Goal: Check status: Check status

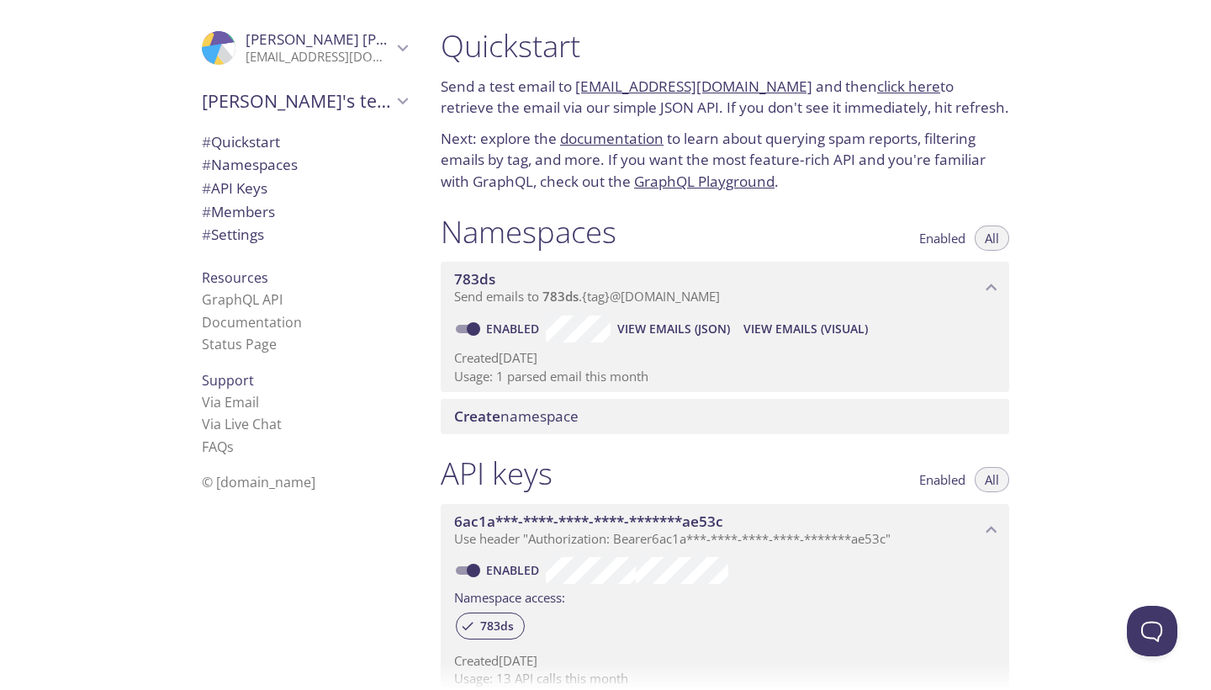
click at [702, 325] on span "View Emails (JSON)" at bounding box center [673, 329] width 113 height 20
click at [794, 324] on span "View Emails (Visual)" at bounding box center [806, 329] width 125 height 20
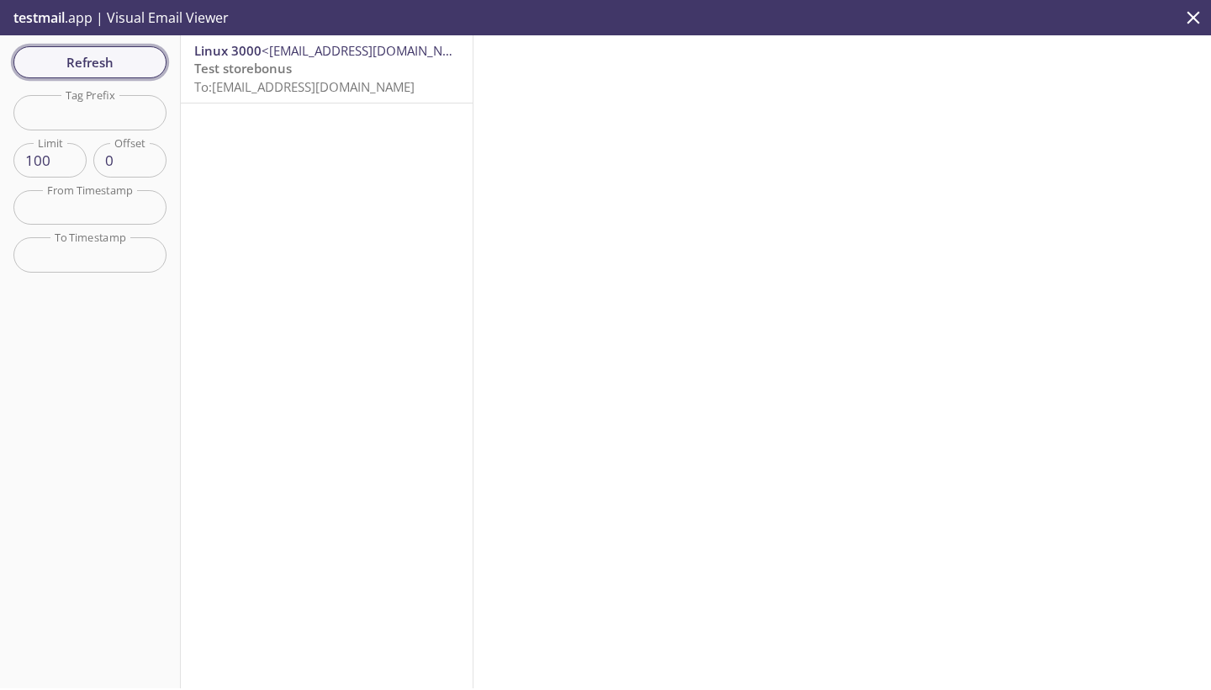
click at [122, 56] on span "Refresh" at bounding box center [90, 62] width 126 height 22
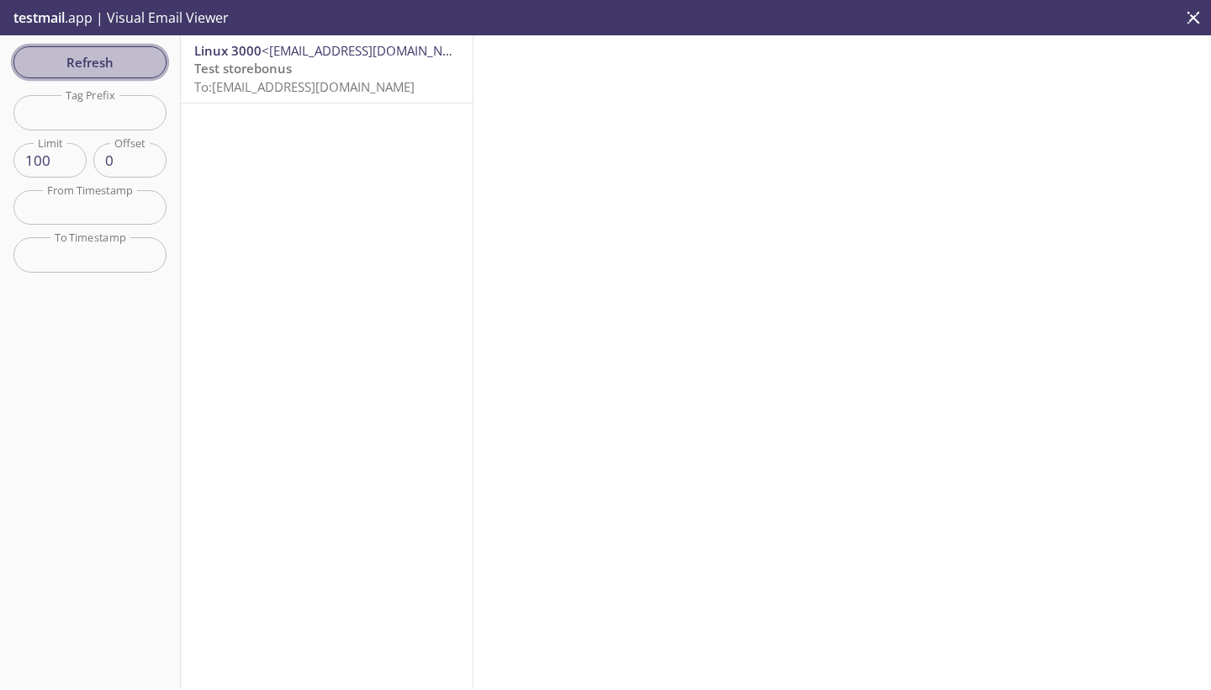
click at [122, 56] on span "Refresh" at bounding box center [90, 62] width 126 height 22
click at [122, 56] on div "Refresh Filters Tag Prefix Tag Prefix Limit 100 Limit Offset 0 Offset From Time…" at bounding box center [90, 361] width 181 height 653
click at [122, 56] on span "Refresh" at bounding box center [90, 62] width 126 height 22
click at [122, 56] on div "Refresh Filters Tag Prefix Tag Prefix Limit 100 Limit Offset 0 Offset From Time…" at bounding box center [90, 361] width 181 height 653
click at [122, 56] on span "Refresh" at bounding box center [90, 62] width 126 height 22
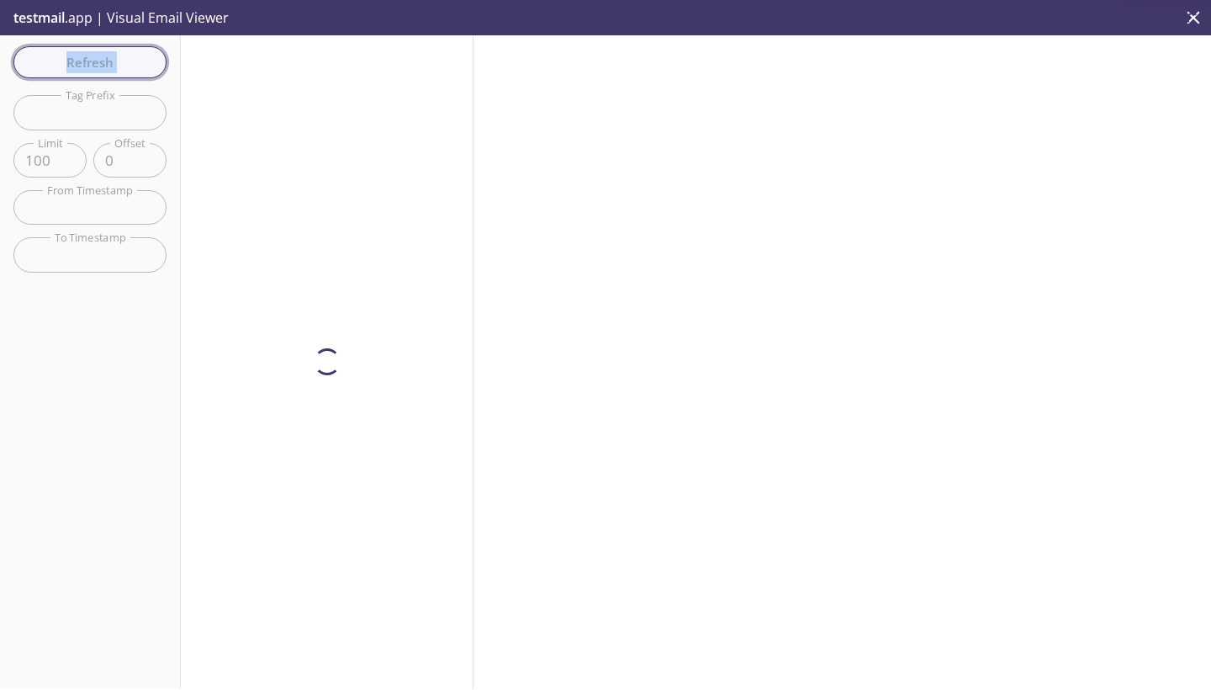
click at [122, 56] on div "Refresh Filters Tag Prefix Tag Prefix Limit 100 Limit Offset 0 Offset From Time…" at bounding box center [90, 361] width 181 height 653
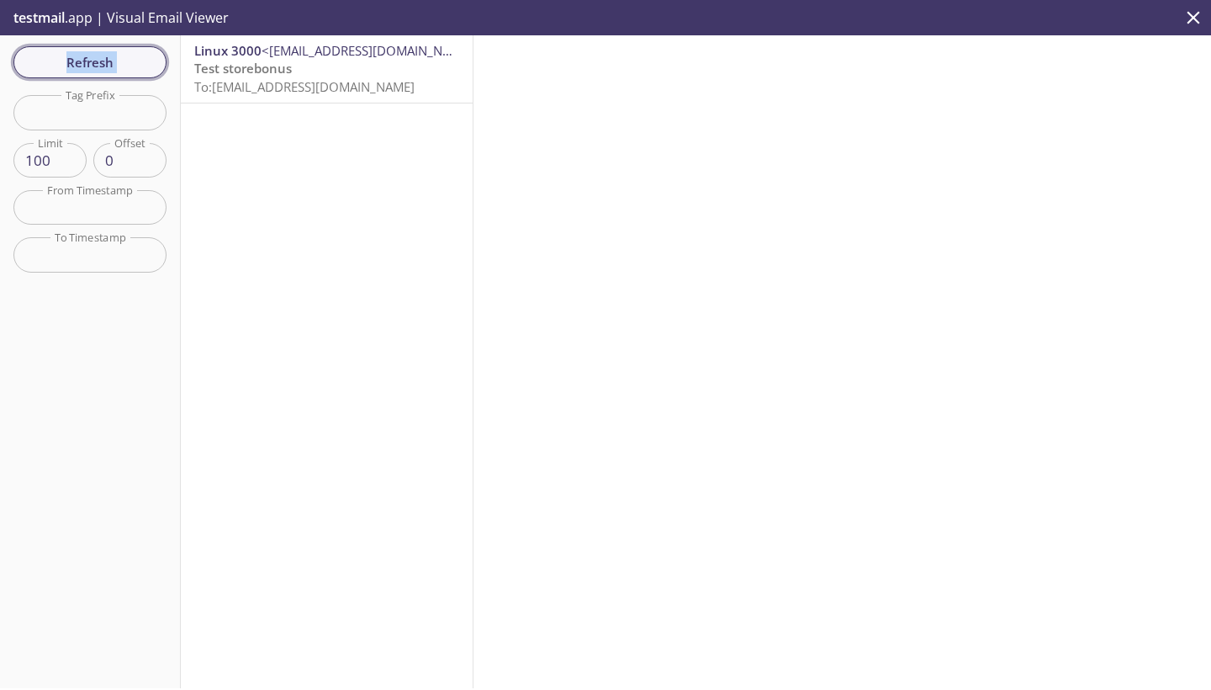
click at [129, 53] on span "Refresh" at bounding box center [90, 62] width 126 height 22
